Goal: Task Accomplishment & Management: Manage account settings

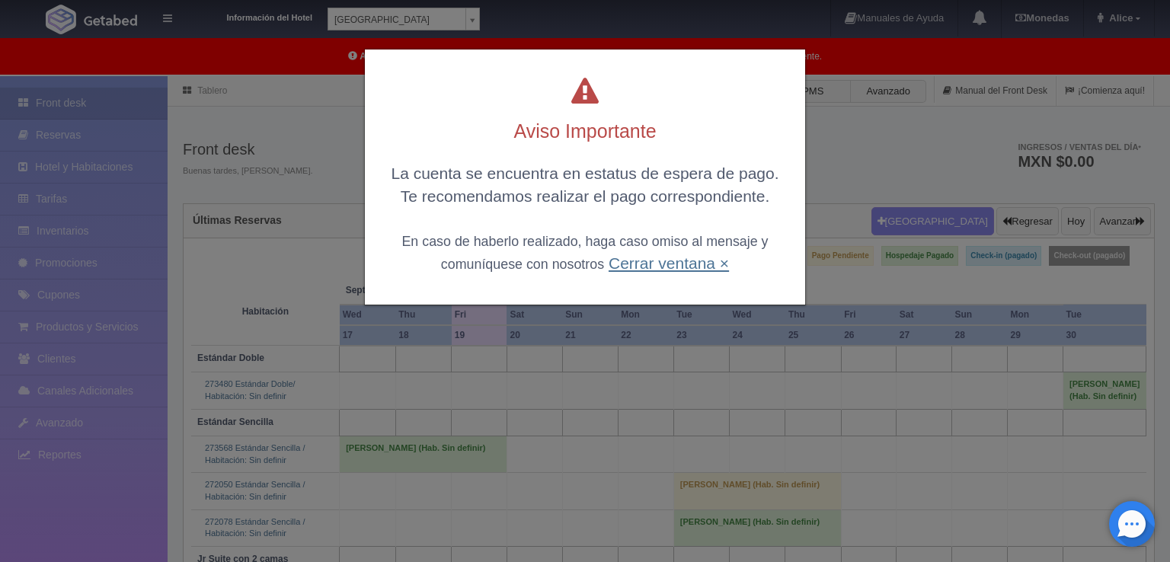
click at [685, 264] on link "Cerrar ventana ×" at bounding box center [669, 263] width 120 height 18
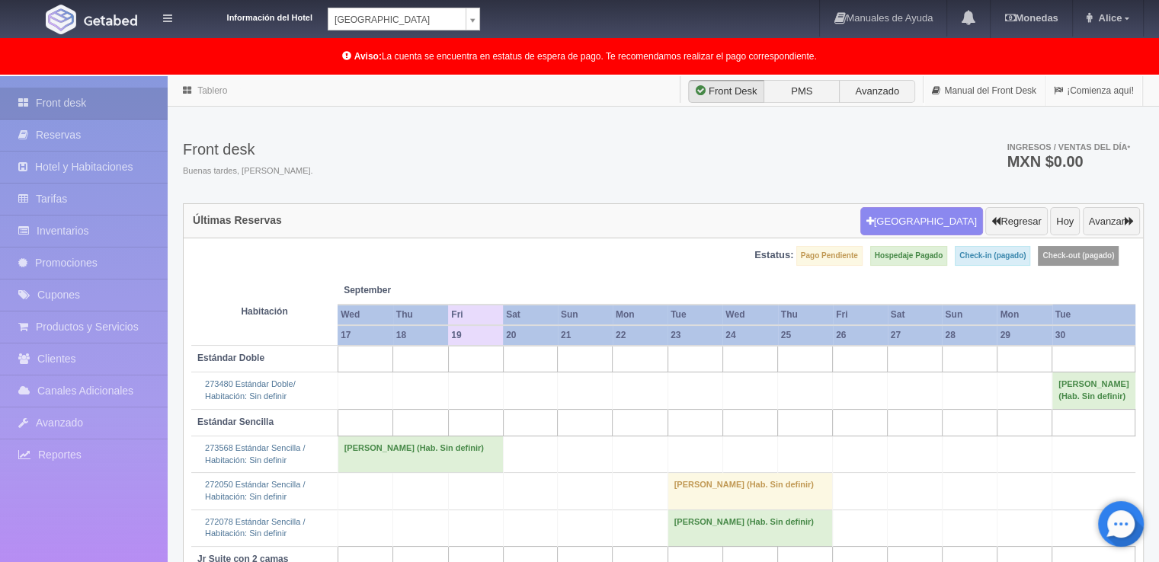
click at [463, 76] on body "Información del Hotel Hotel Plaza Campeche Hotel Plaza Campeche Hotel Plaza Col…" at bounding box center [579, 403] width 1159 height 655
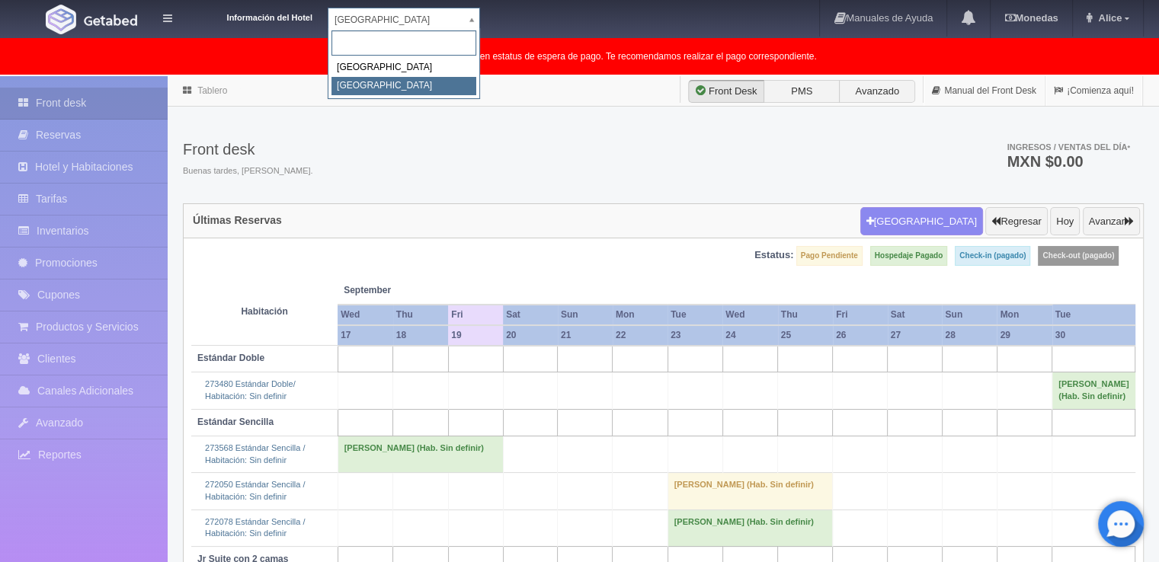
click at [421, 95] on div "Hotel Plaza Campeche Hotel Plaza Colonial" at bounding box center [404, 63] width 152 height 71
select select "375"
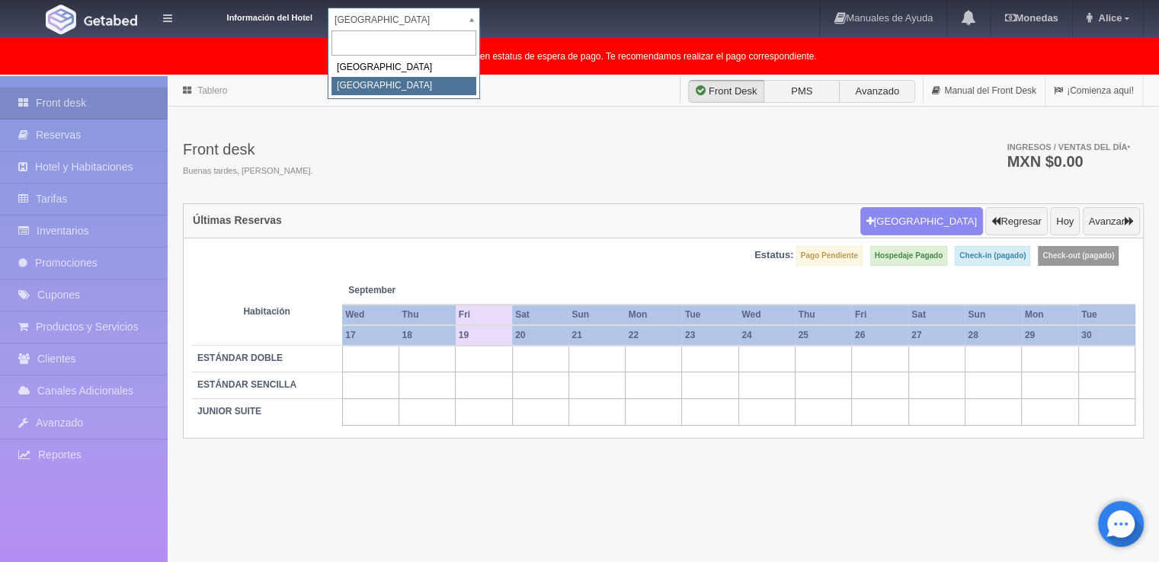
click at [476, 76] on body "Información del Hotel [GEOGRAPHIC_DATA] Campeche [GEOGRAPHIC_DATA] Colonial Man…" at bounding box center [579, 358] width 1159 height 564
select select "342"
